Goal: Task Accomplishment & Management: Use online tool/utility

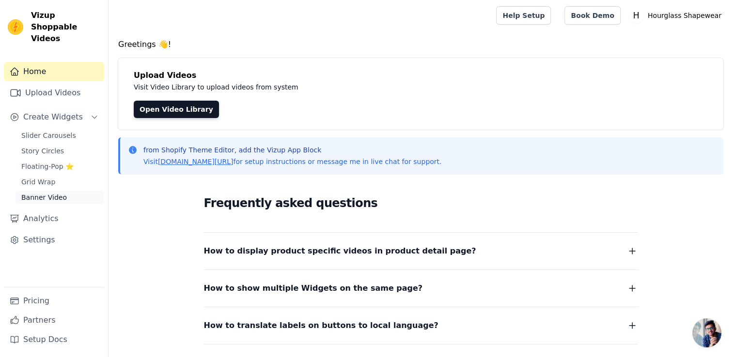
click at [62, 191] on link "Banner Video" at bounding box center [59, 198] width 89 height 14
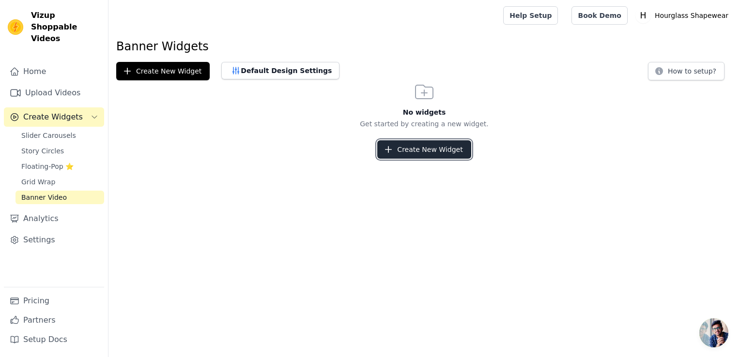
click at [435, 155] on button "Create New Widget" at bounding box center [423, 149] width 93 height 18
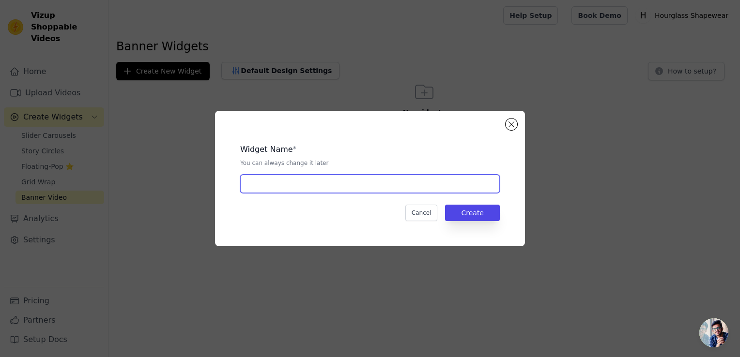
click at [416, 176] on input "text" at bounding box center [370, 184] width 260 height 18
type input "l"
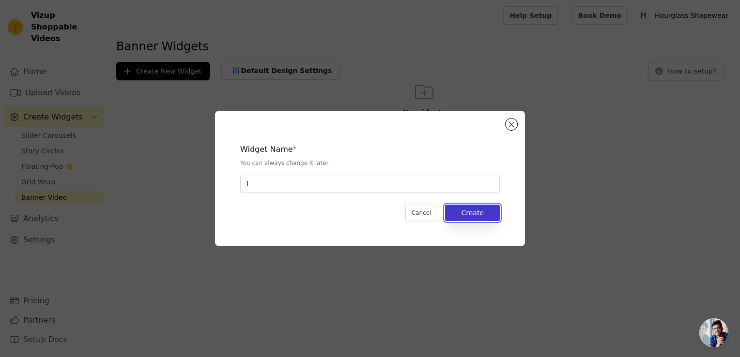
click at [482, 208] on button "Create" at bounding box center [472, 213] width 55 height 16
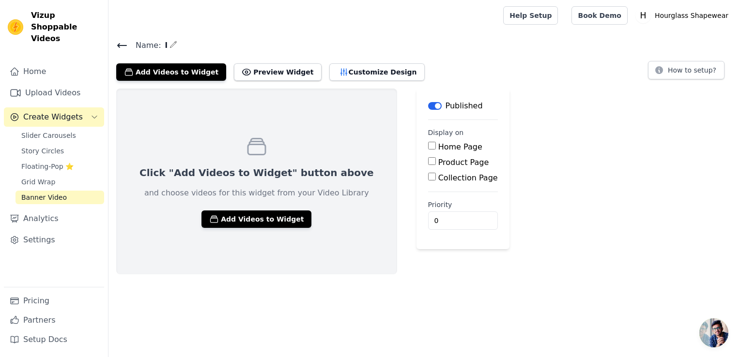
click at [428, 144] on input "Home Page" at bounding box center [432, 146] width 8 height 8
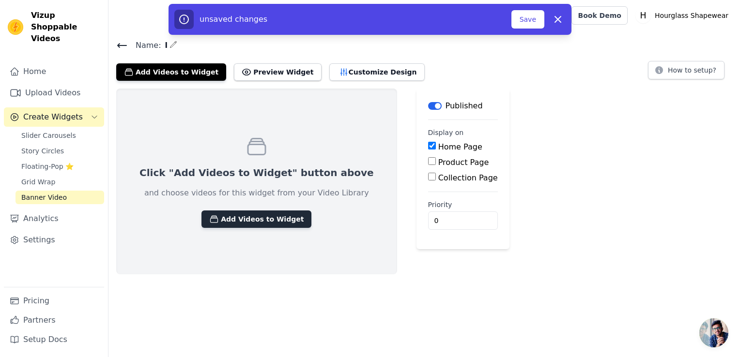
click at [250, 223] on button "Add Videos to Widget" at bounding box center [256, 219] width 110 height 17
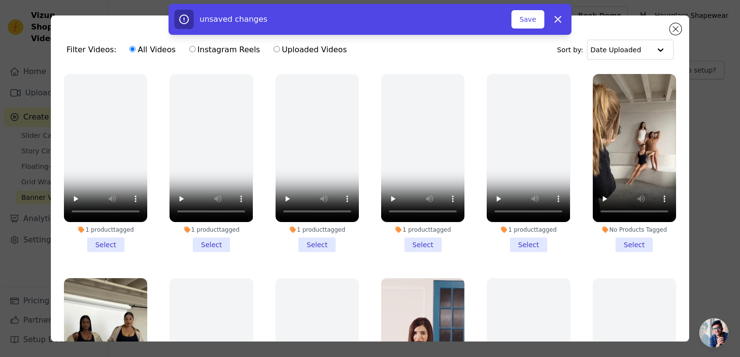
click at [678, 26] on div "unsaved changes Save Dismiss" at bounding box center [370, 19] width 740 height 31
click at [677, 31] on div "unsaved changes Save Dismiss" at bounding box center [370, 19] width 740 height 31
click at [556, 18] on icon "button" at bounding box center [558, 19] width 6 height 6
checkbox input "false"
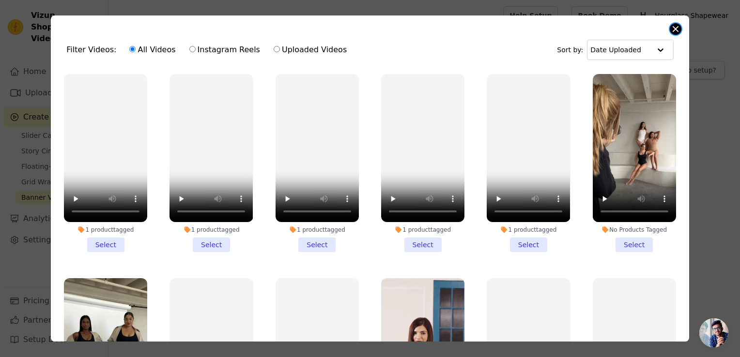
click at [674, 31] on button "Close modal" at bounding box center [676, 29] width 12 height 12
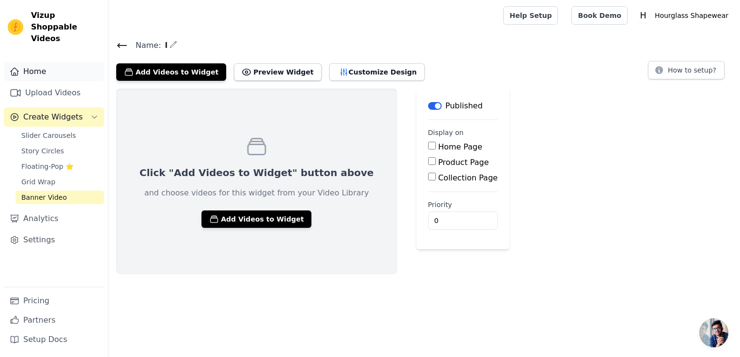
click at [32, 64] on link "Home" at bounding box center [54, 71] width 100 height 19
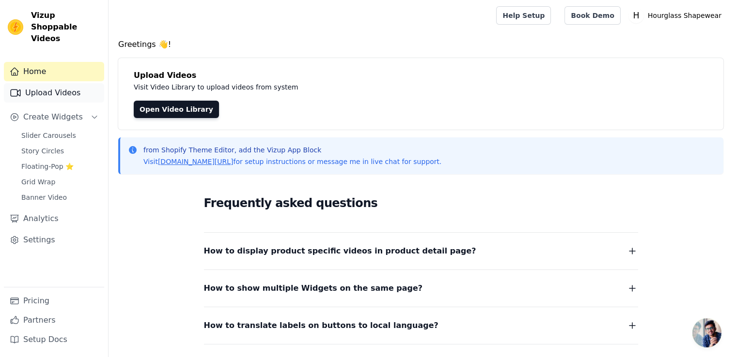
click at [59, 83] on link "Upload Videos" at bounding box center [54, 92] width 100 height 19
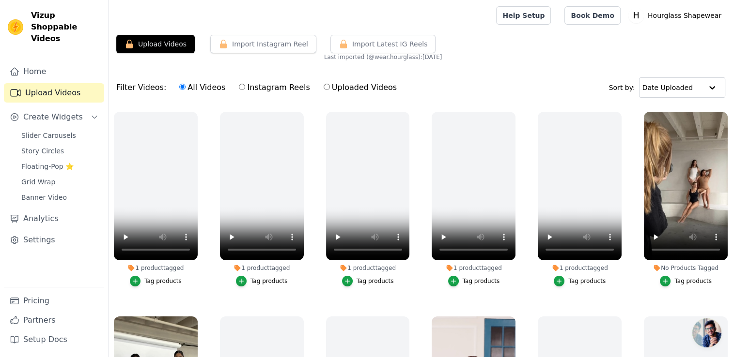
click at [707, 286] on label "No Products Tagged Tag products" at bounding box center [685, 201] width 85 height 180
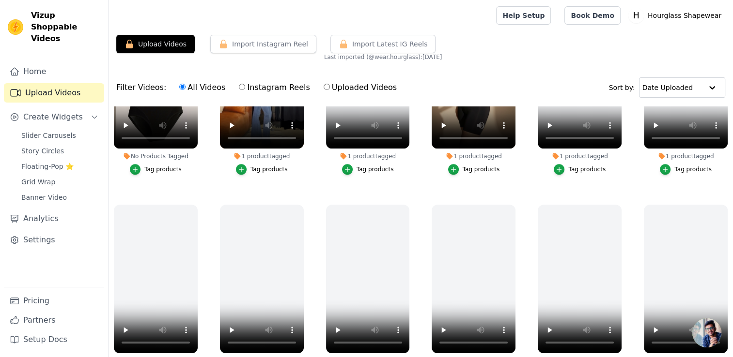
scroll to position [900, 0]
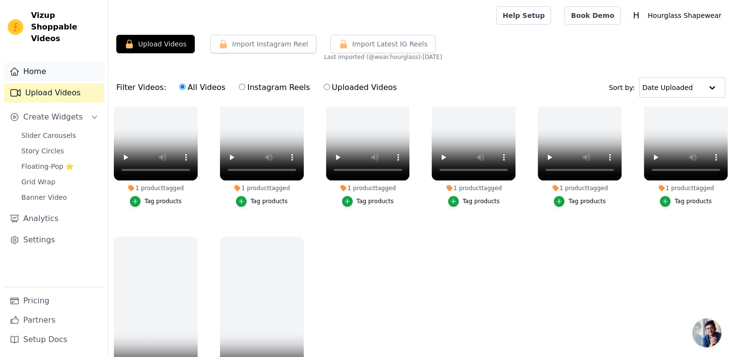
click at [43, 64] on link "Home" at bounding box center [54, 71] width 100 height 19
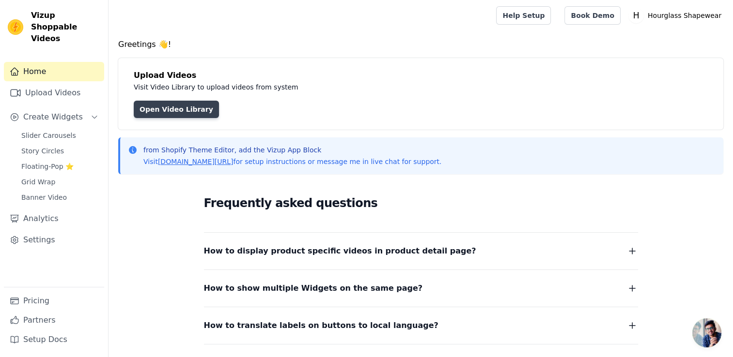
click at [190, 105] on link "Open Video Library" at bounding box center [176, 109] width 85 height 17
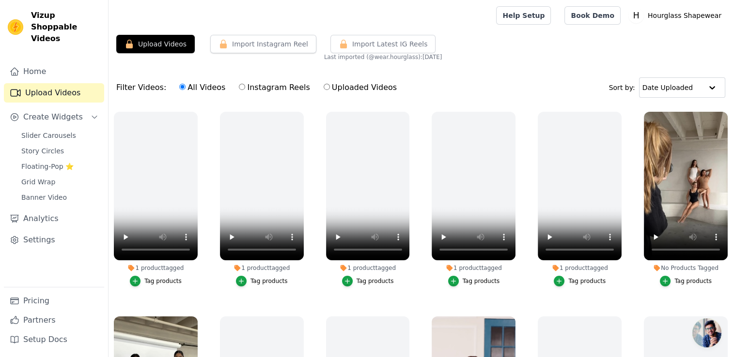
click at [191, 267] on div "1 product tagged" at bounding box center [156, 268] width 84 height 8
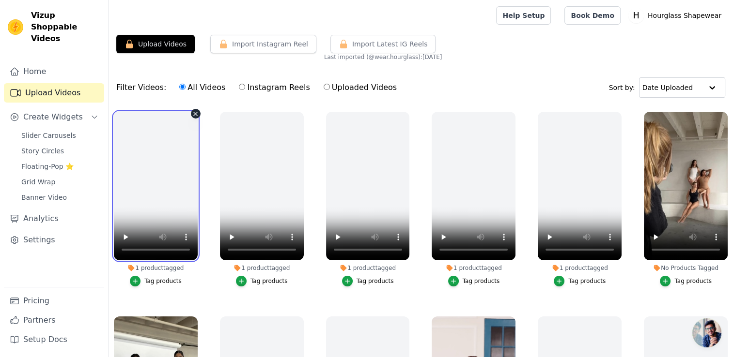
click at [179, 180] on video at bounding box center [156, 186] width 84 height 149
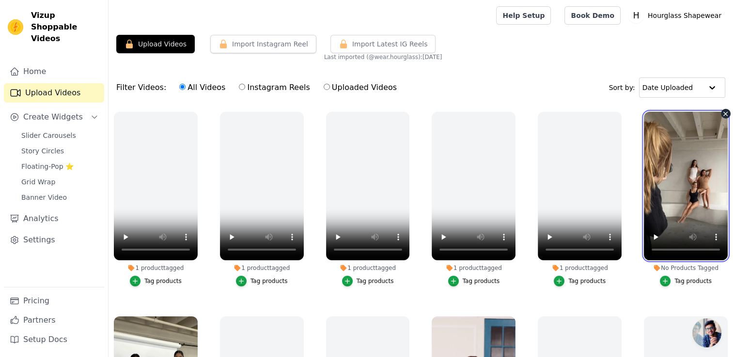
click at [682, 207] on video at bounding box center [686, 186] width 84 height 149
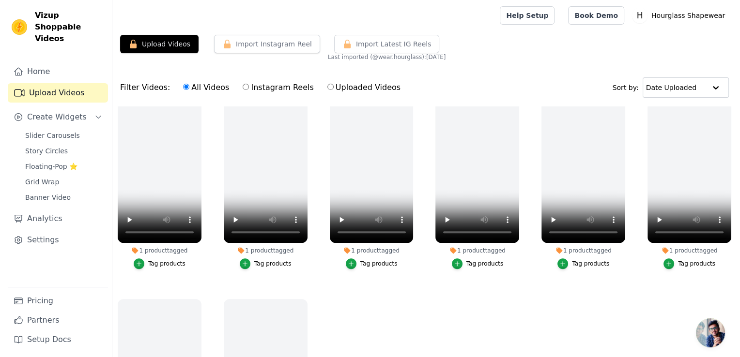
scroll to position [900, 0]
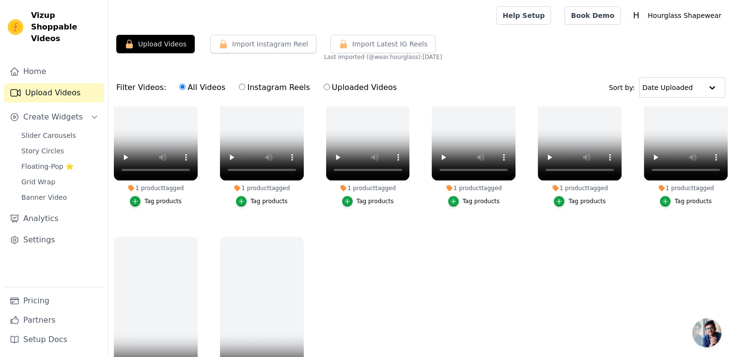
click at [326, 88] on label "Uploaded Videos" at bounding box center [360, 87] width 74 height 13
click at [326, 88] on input "Uploaded Videos" at bounding box center [326, 87] width 6 height 6
radio input "true"
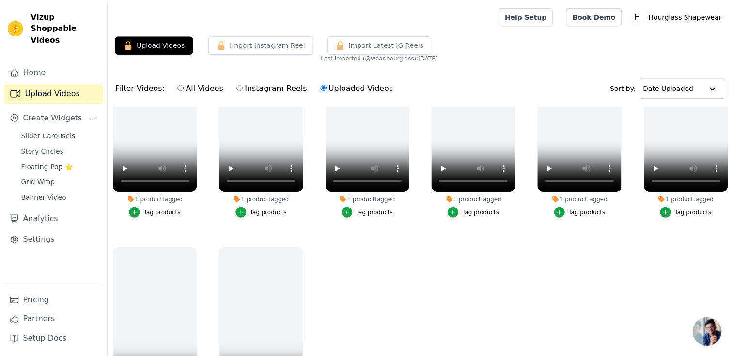
scroll to position [0, 0]
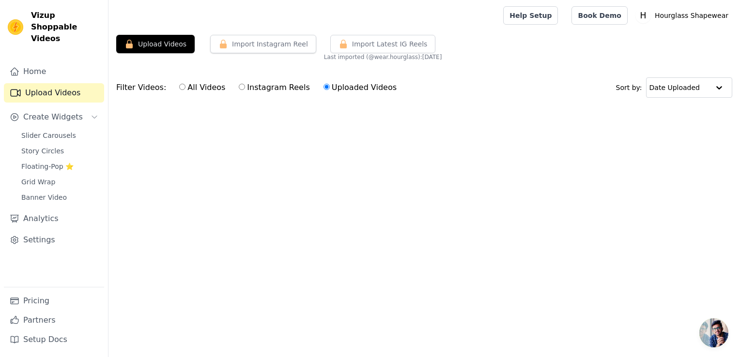
click at [184, 88] on label "All Videos" at bounding box center [202, 87] width 47 height 13
click at [184, 88] on input "All Videos" at bounding box center [182, 87] width 6 height 6
radio input "true"
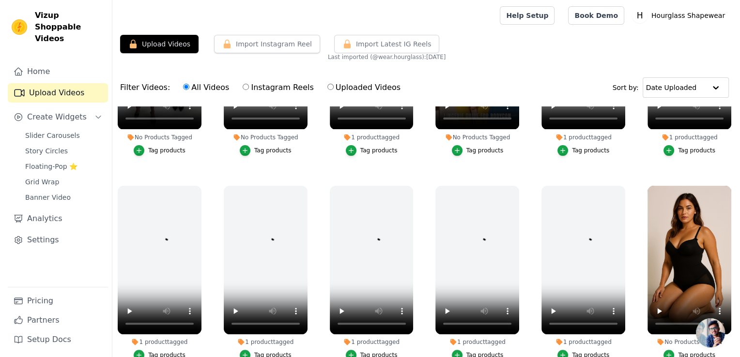
scroll to position [339, 0]
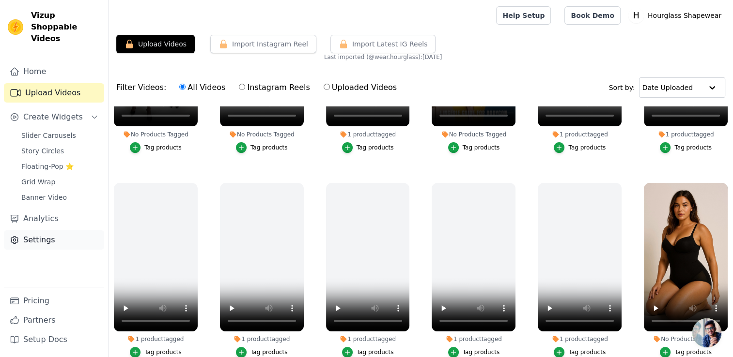
click at [23, 231] on link "Settings" at bounding box center [54, 240] width 100 height 19
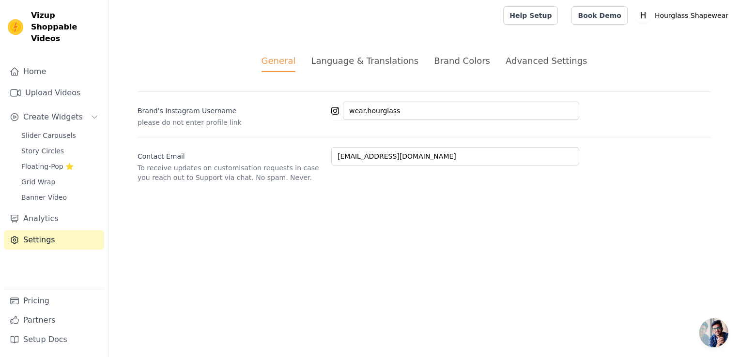
click at [529, 59] on div "Advanced Settings" at bounding box center [546, 60] width 81 height 13
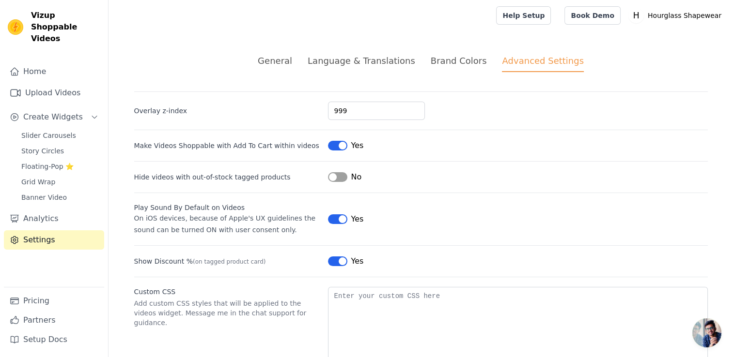
click at [292, 58] on div "General" at bounding box center [275, 60] width 34 height 13
